Goal: Navigation & Orientation: Find specific page/section

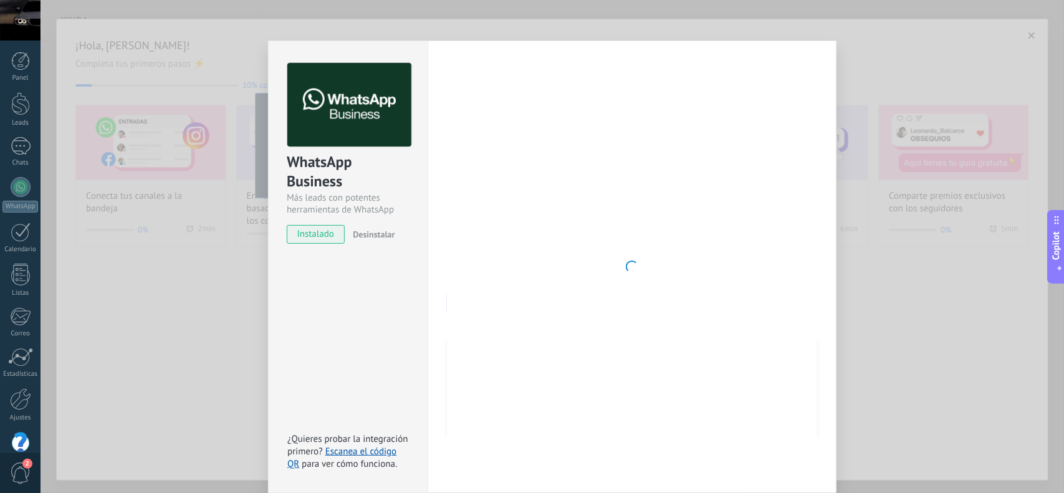
scroll to position [19, 0]
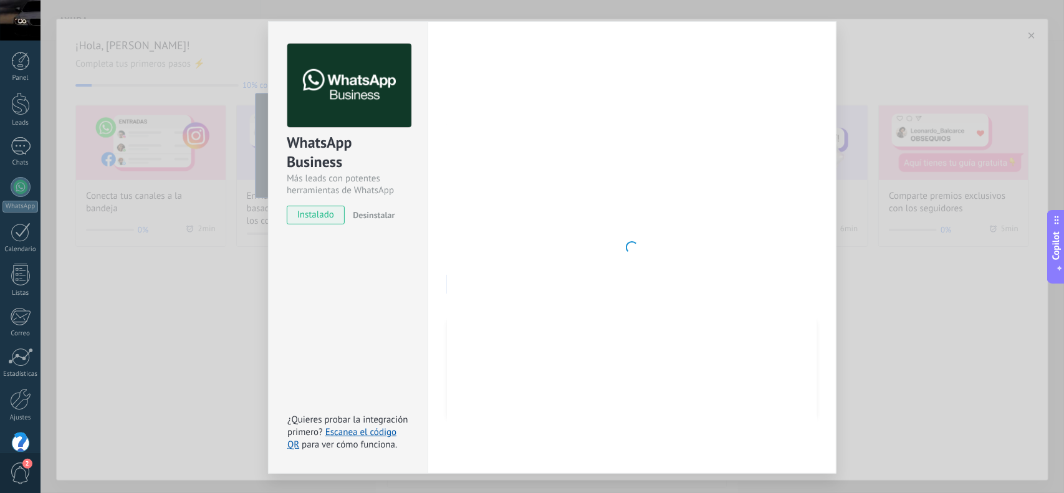
click at [890, 55] on div "WhatsApp Business Más leads con potentes herramientas de WhatsApp instalado Des…" at bounding box center [553, 246] width 1024 height 493
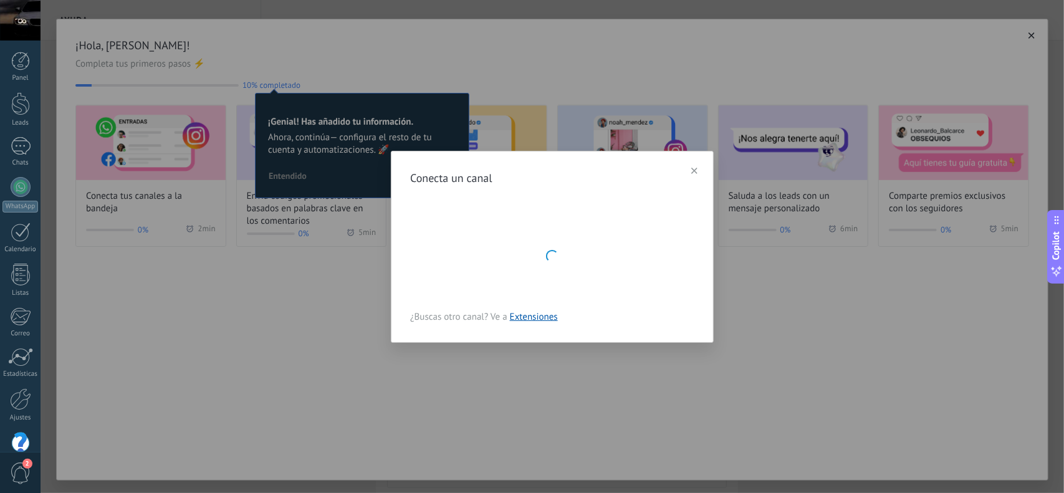
scroll to position [0, 0]
click at [693, 171] on icon "button" at bounding box center [695, 171] width 6 height 6
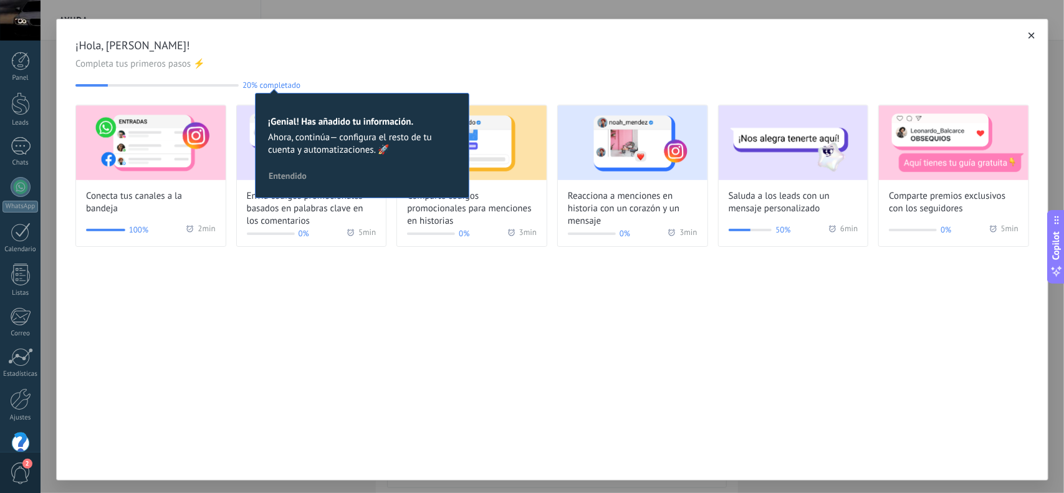
click at [237, 298] on div "¡Hola, [PERSON_NAME]! Completa tus primeros pasos ⚡ 20% completado 20 ¡Genial! …" at bounding box center [552, 250] width 993 height 462
click at [181, 165] on img at bounding box center [151, 142] width 150 height 75
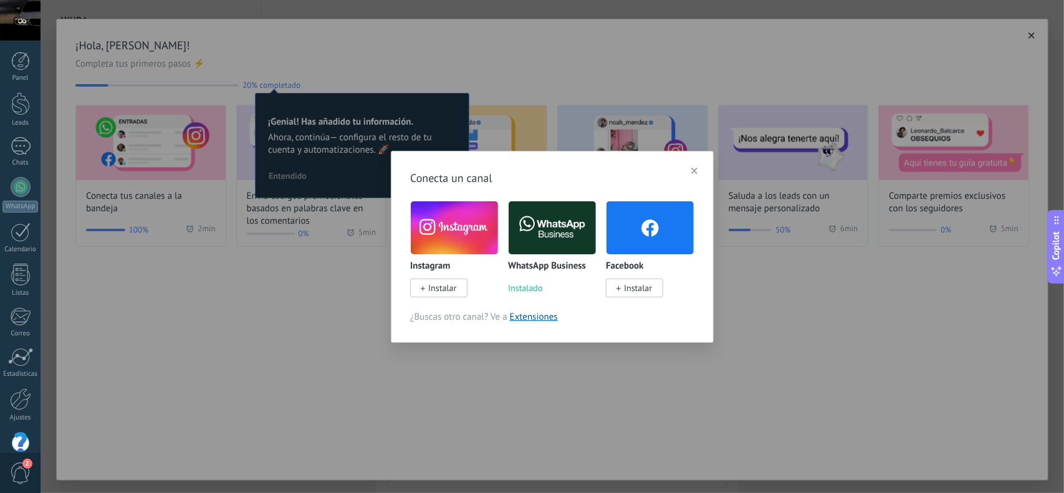
click at [692, 168] on span "button" at bounding box center [695, 170] width 6 height 9
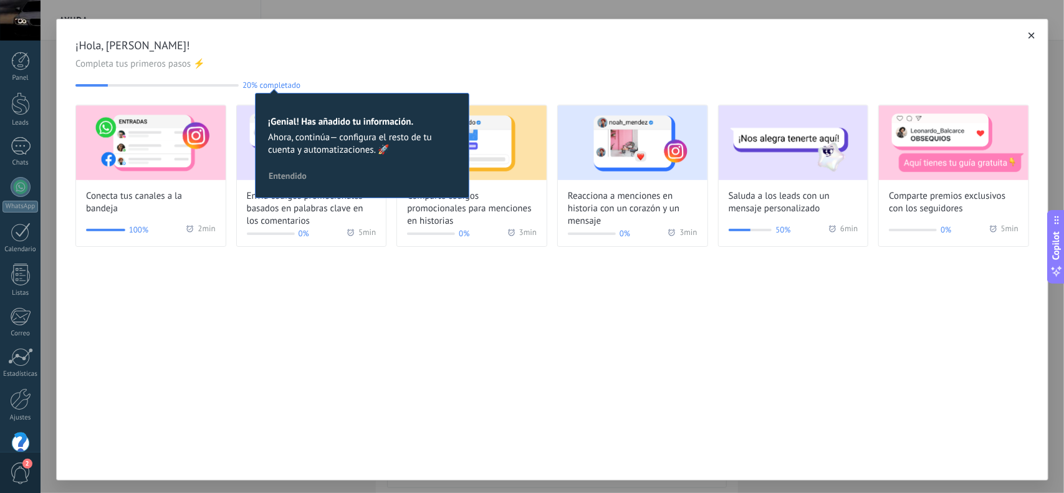
click at [478, 65] on span "Completa tus primeros pasos ⚡" at bounding box center [552, 64] width 954 height 12
click at [296, 348] on div "¡Hola, [PERSON_NAME]! Completa tus primeros pasos ⚡ 20% completado 20 ¡Genial! …" at bounding box center [552, 250] width 993 height 462
click at [29, 358] on div at bounding box center [20, 357] width 25 height 19
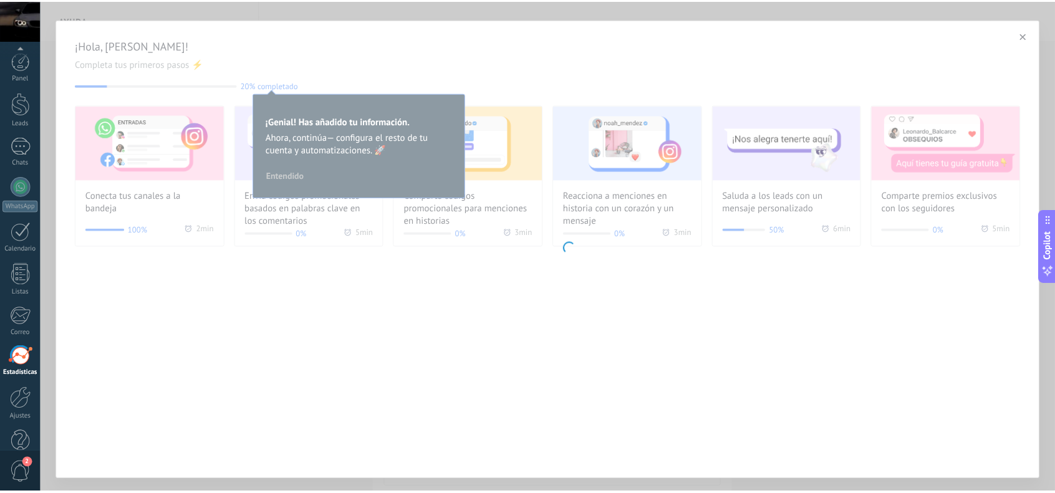
scroll to position [24, 0]
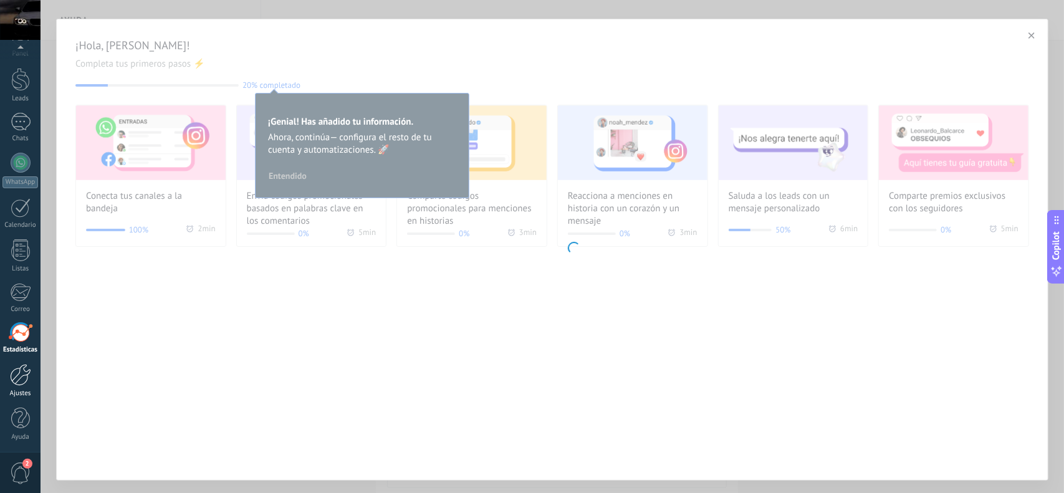
click at [24, 390] on div "Ajustes" at bounding box center [20, 394] width 36 height 8
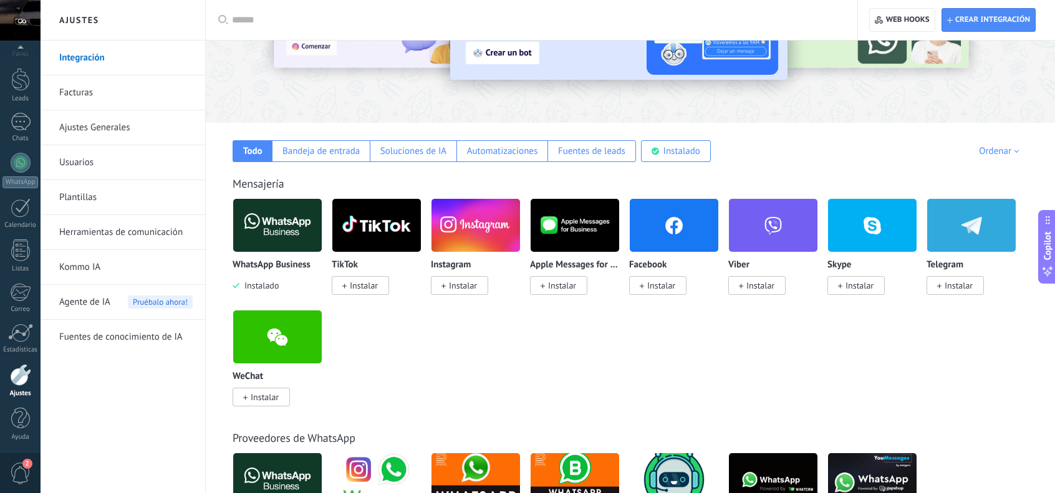
scroll to position [125, 0]
